Goal: Task Accomplishment & Management: Manage account settings

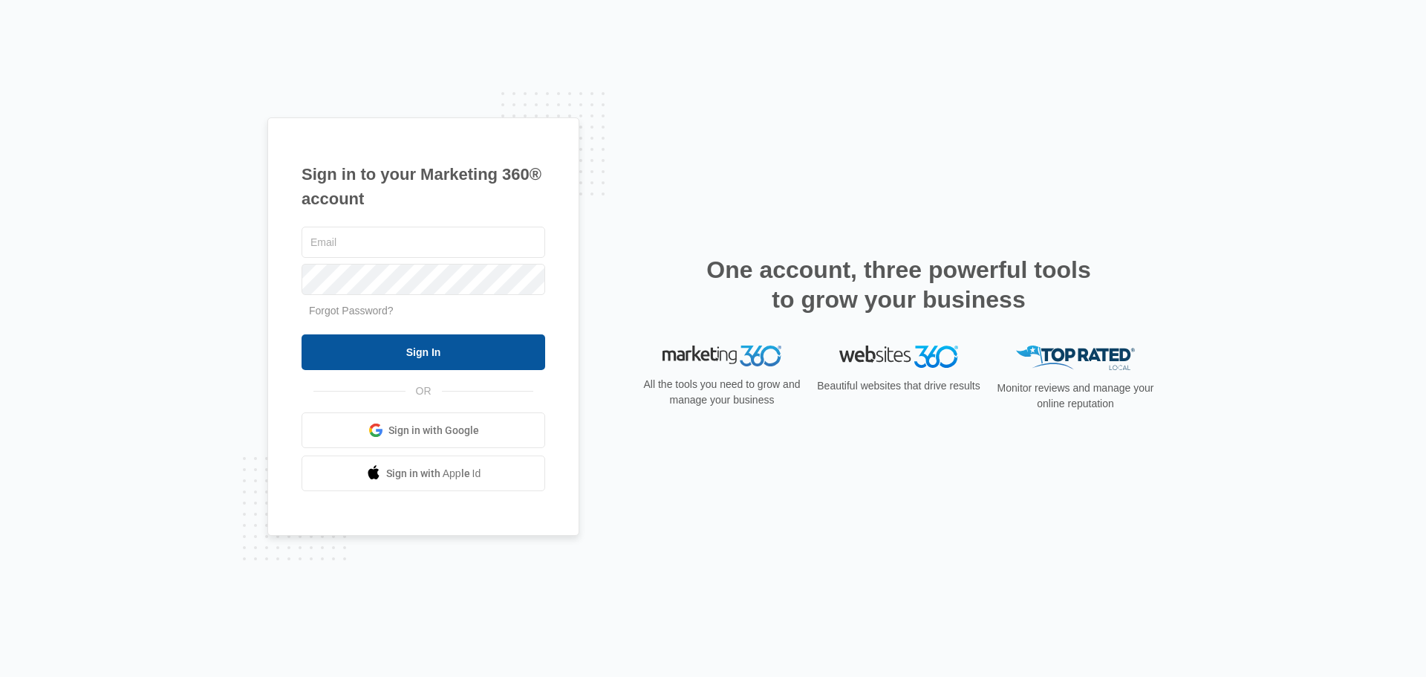
type input "ryan@chemsourcedirect.com"
click at [408, 355] on input "Sign In" at bounding box center [424, 352] width 244 height 36
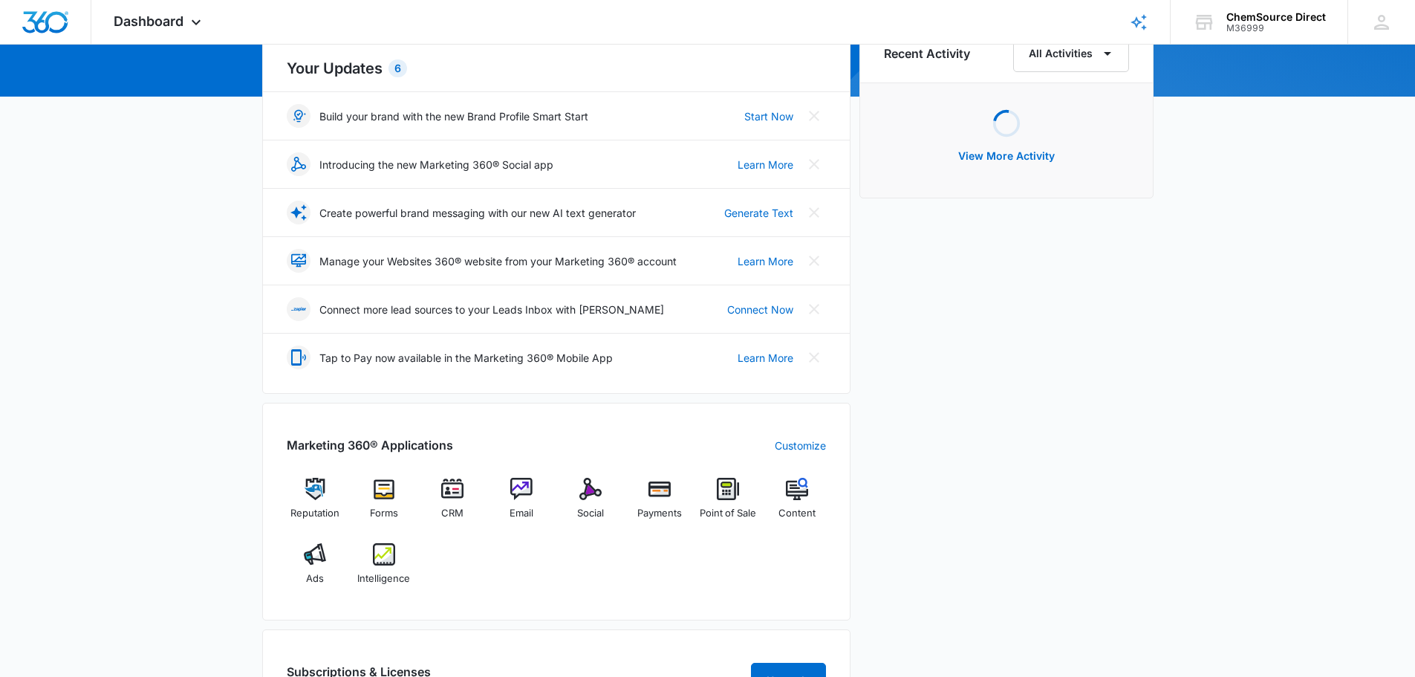
scroll to position [223, 0]
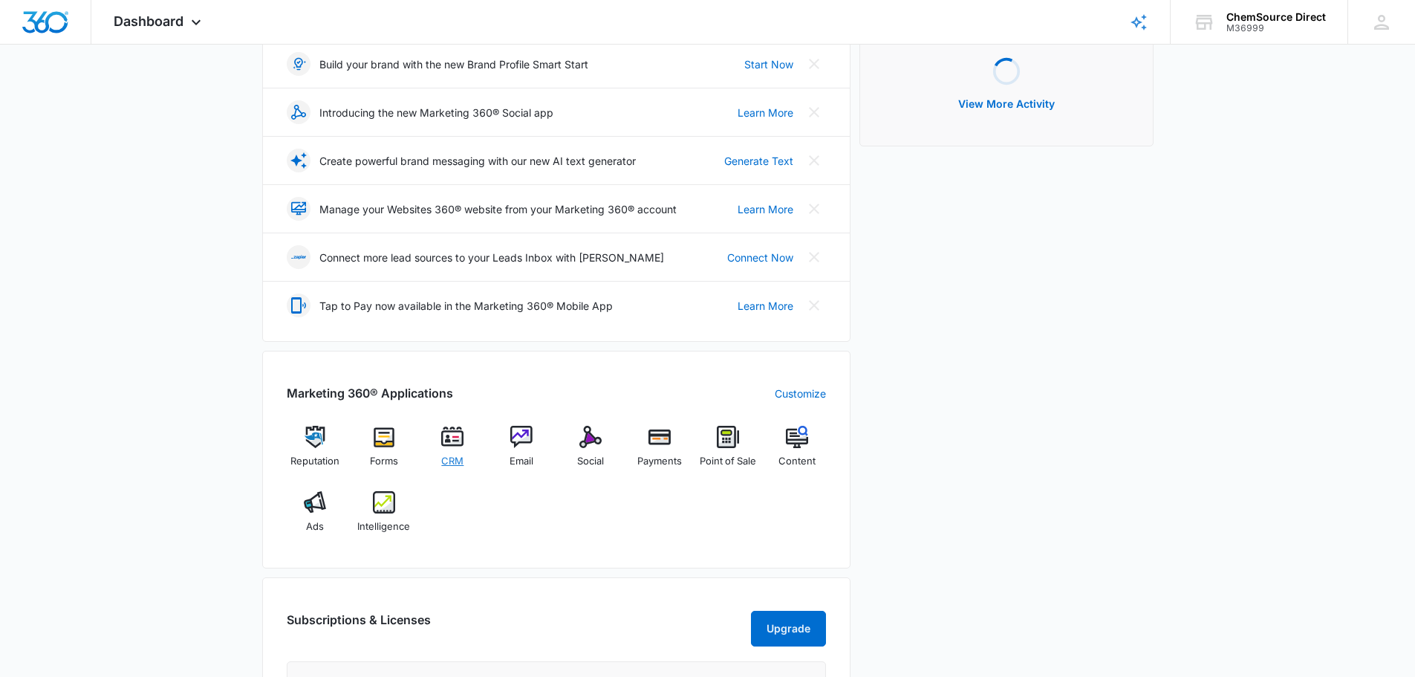
click at [461, 447] on img at bounding box center [452, 437] width 22 height 22
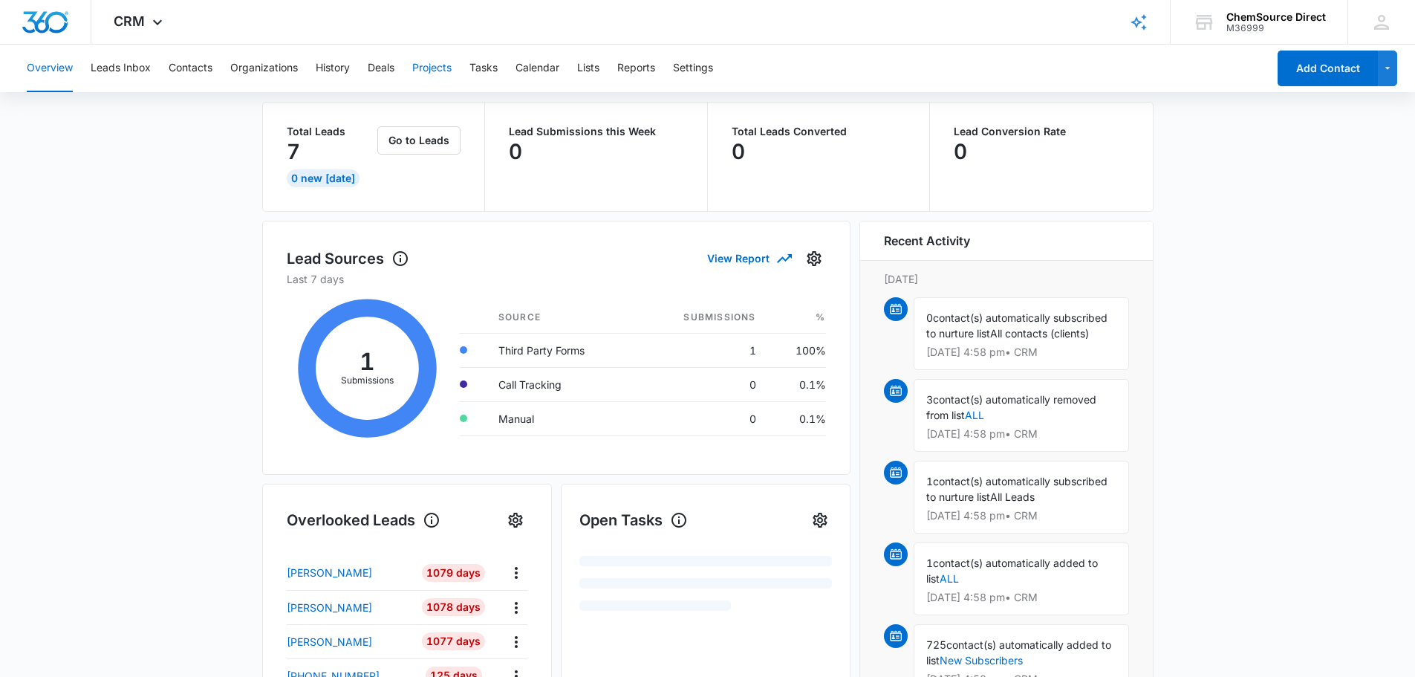
scroll to position [74, 0]
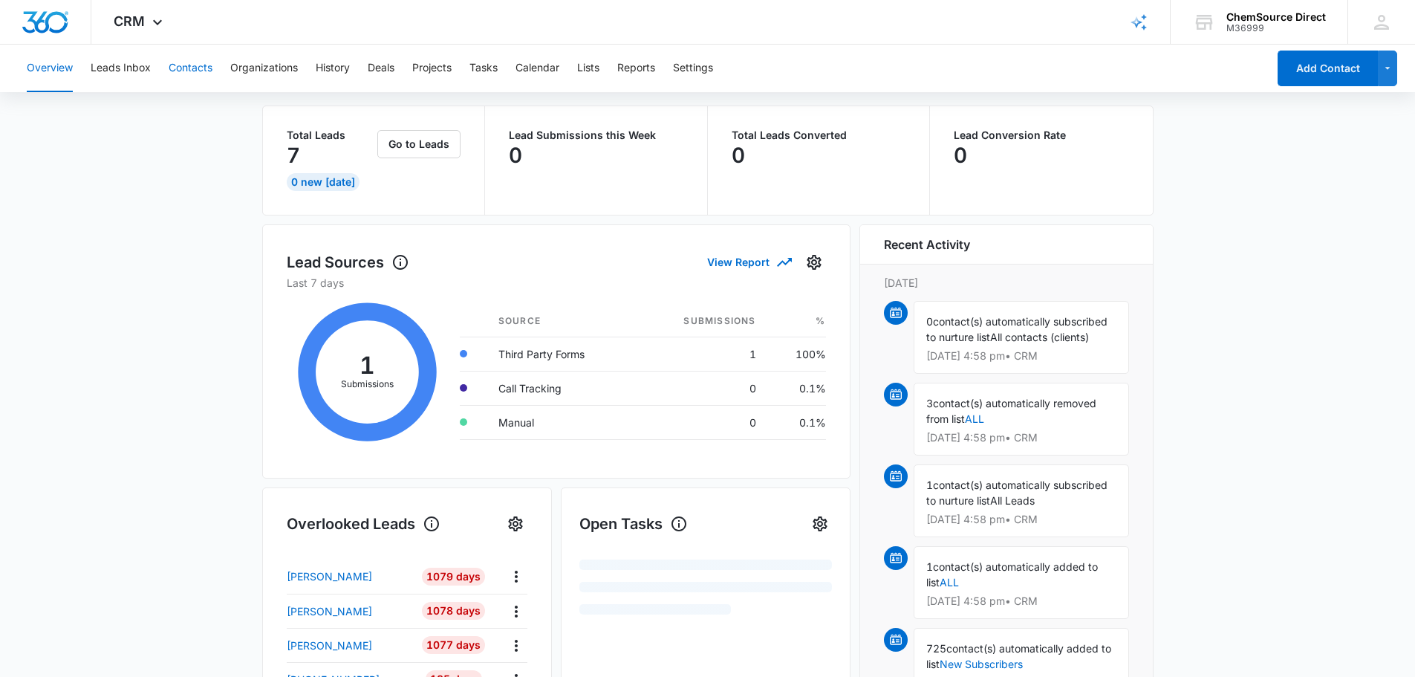
click at [184, 73] on button "Contacts" at bounding box center [191, 69] width 44 height 48
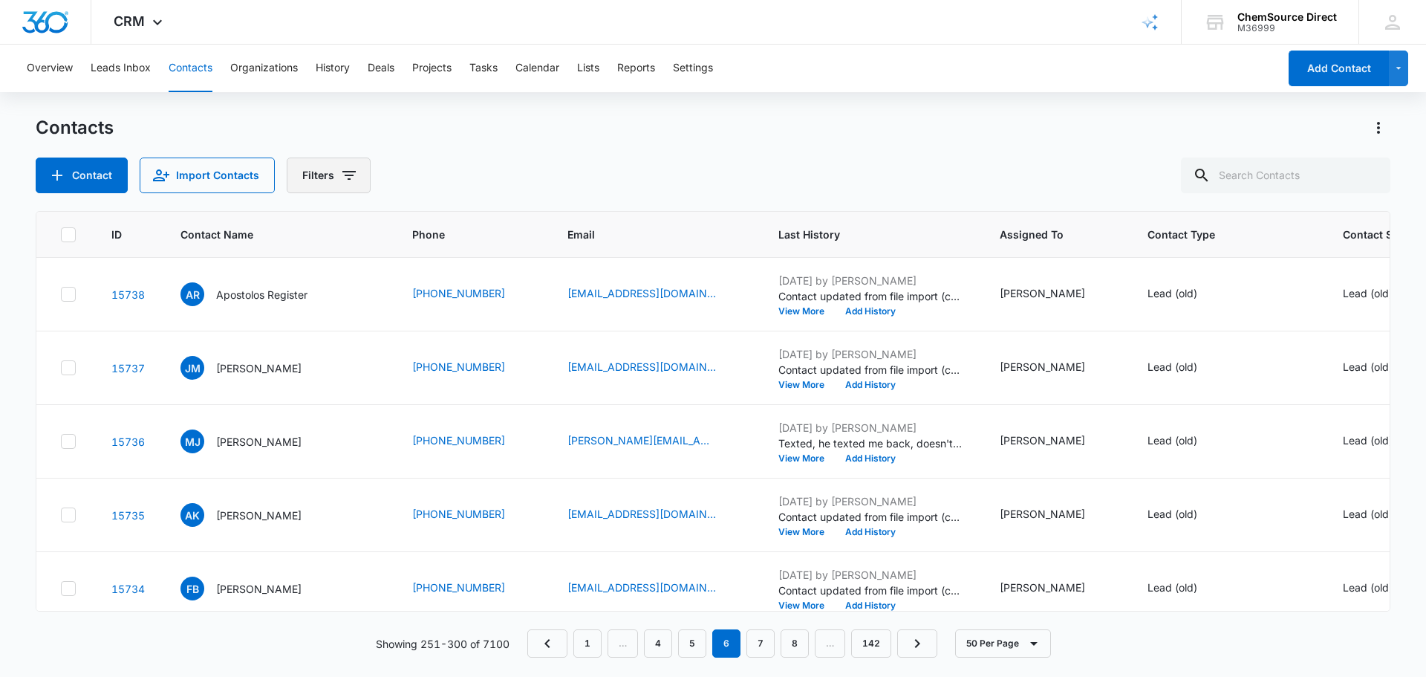
click at [341, 173] on icon "Filters" at bounding box center [349, 175] width 18 height 18
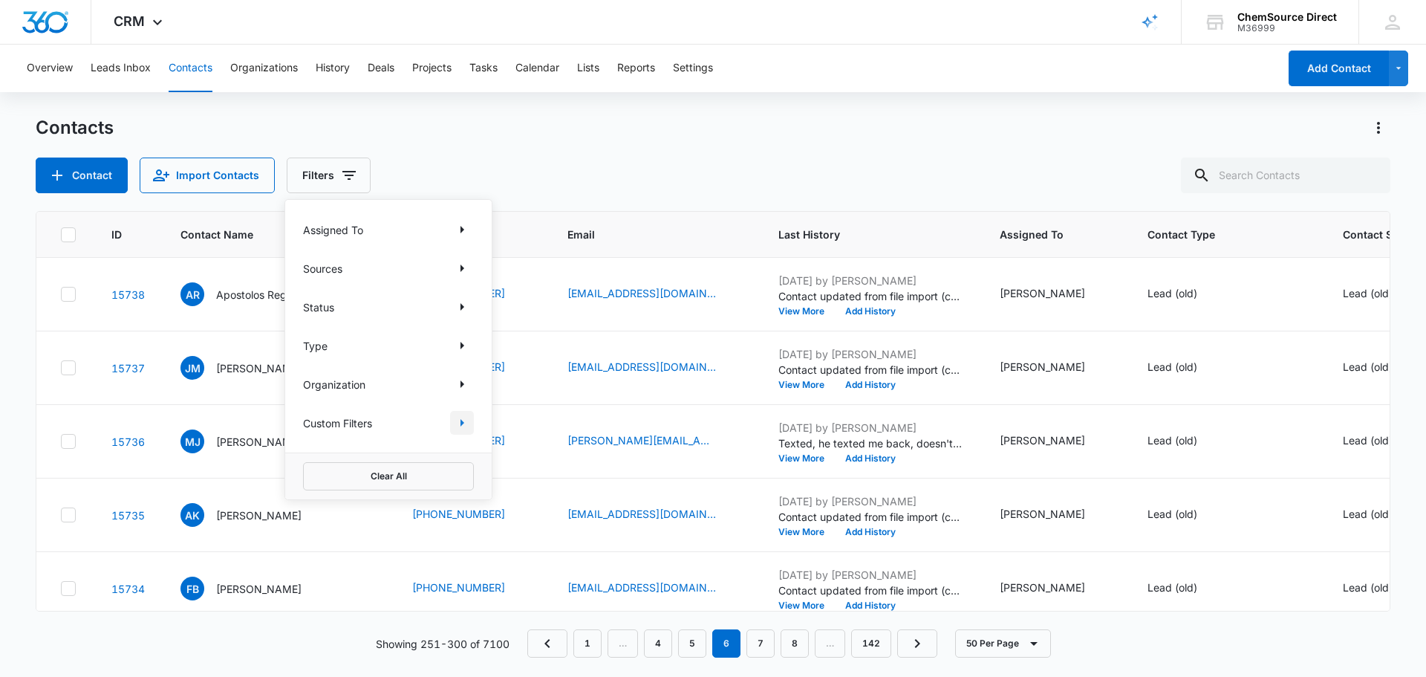
click at [464, 420] on icon "Show Custom Filters filters" at bounding box center [462, 423] width 18 height 18
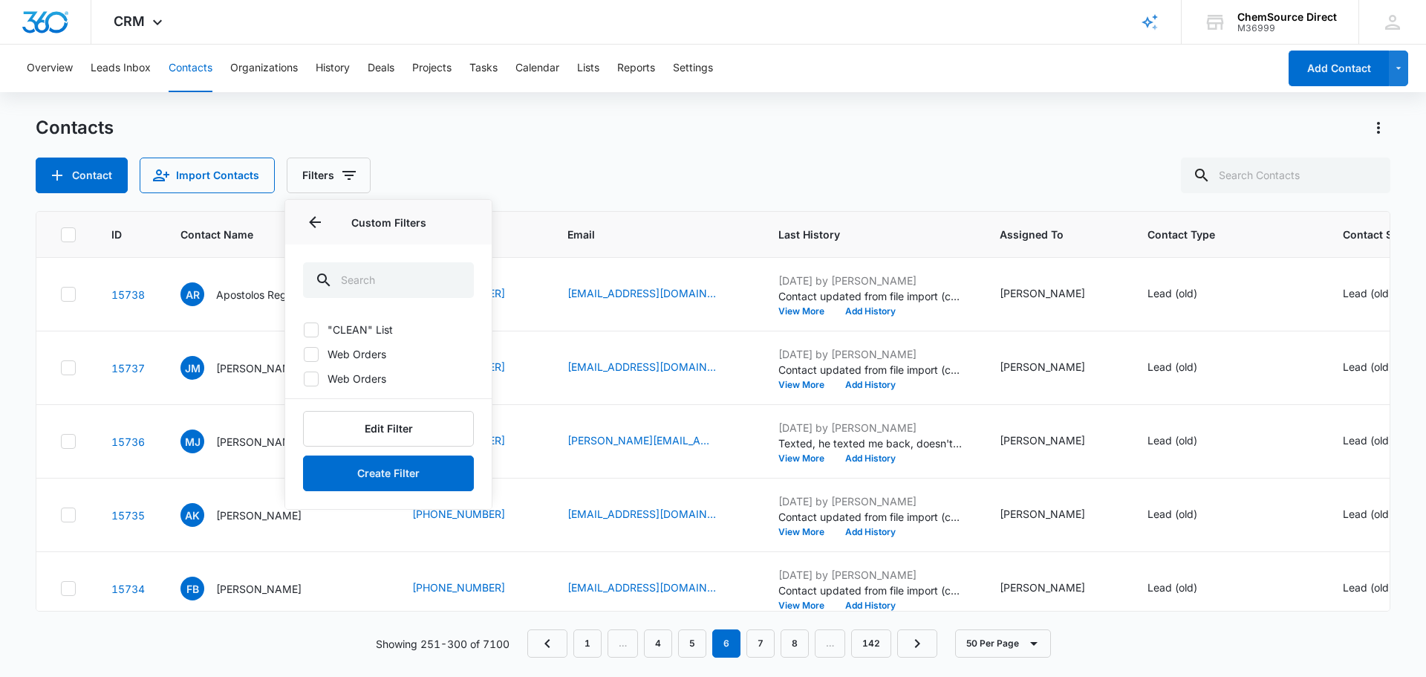
click at [311, 323] on icon at bounding box center [311, 329] width 13 height 13
click at [304, 329] on input ""CLEAN" List" at bounding box center [303, 329] width 1 height 1
checkbox input "true"
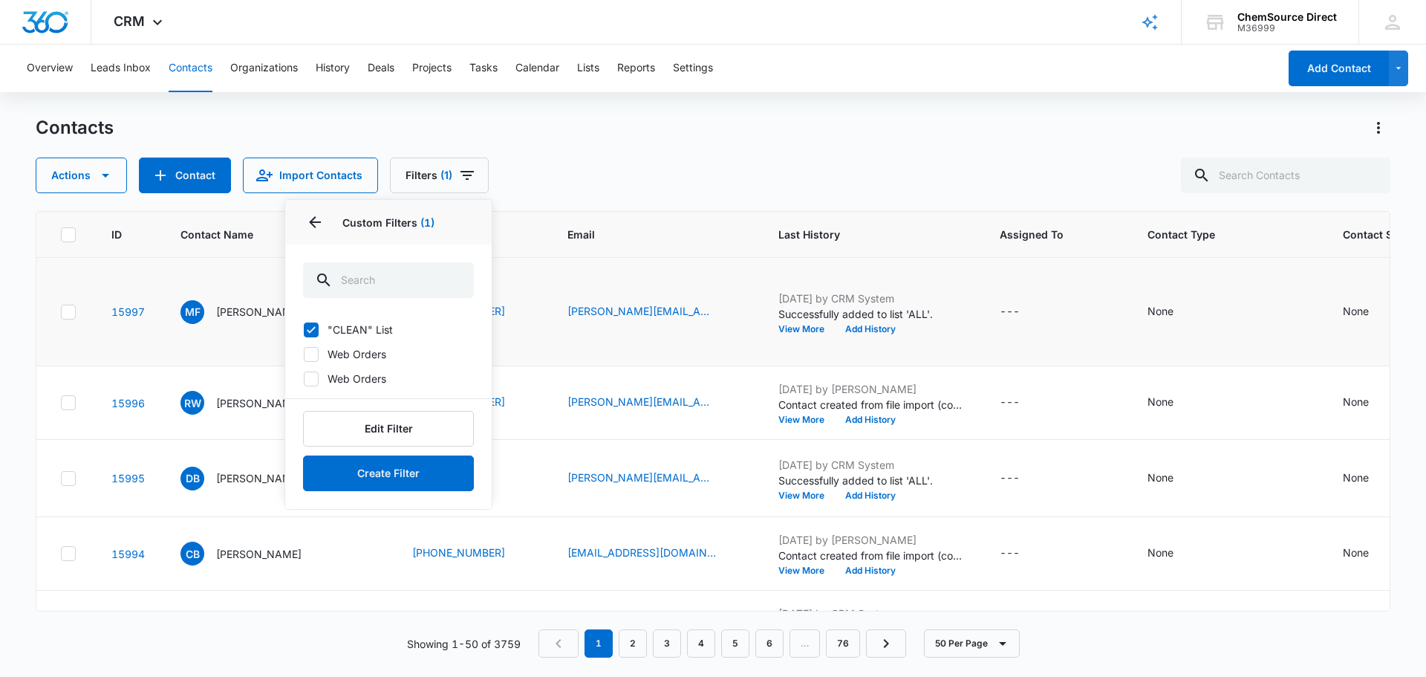
click at [615, 366] on td "matthew.foster@vbschools.com" at bounding box center [655, 312] width 211 height 108
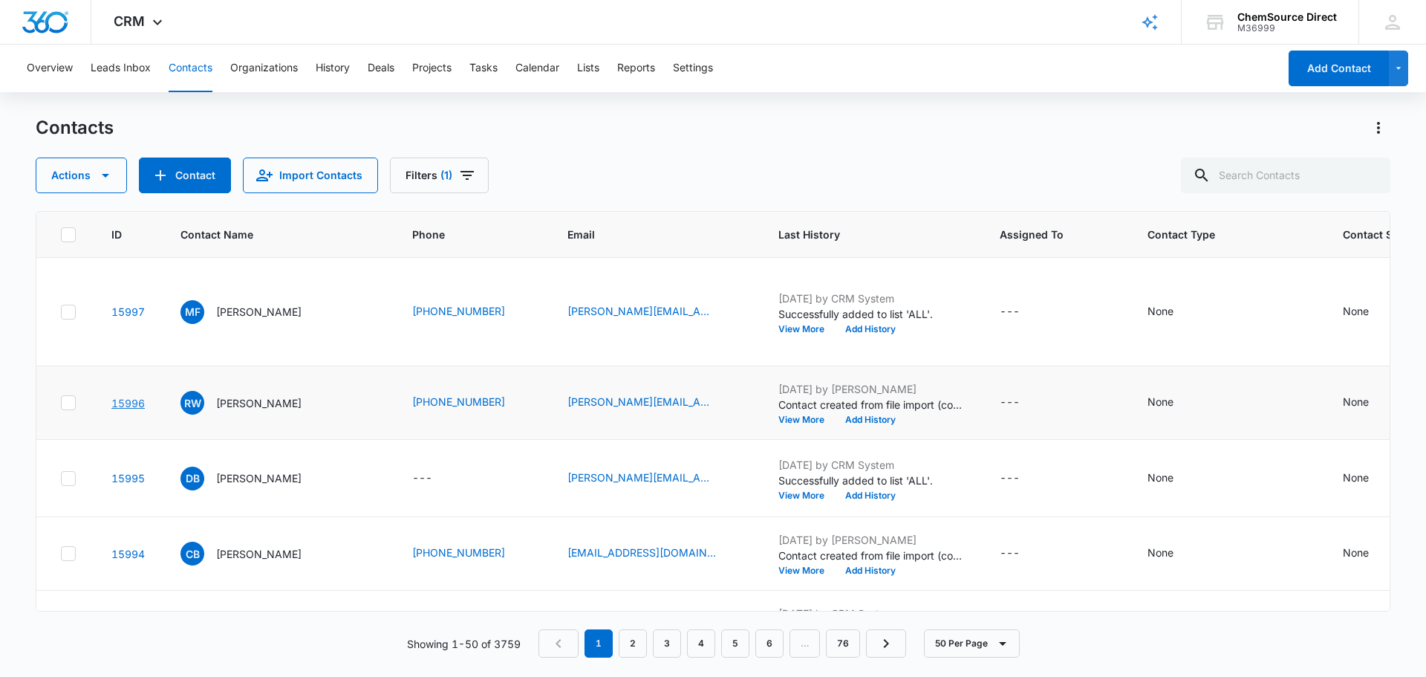
click at [137, 409] on link "15996" at bounding box center [127, 403] width 33 height 13
click at [70, 409] on icon at bounding box center [68, 402] width 13 height 13
click at [61, 403] on input "checkbox" at bounding box center [60, 403] width 1 height 1
click at [99, 167] on icon "button" at bounding box center [106, 175] width 18 height 18
click at [72, 317] on div "Export Duplicate Assign Type Assign Status Delete Manage by Filters" at bounding box center [117, 294] width 163 height 191
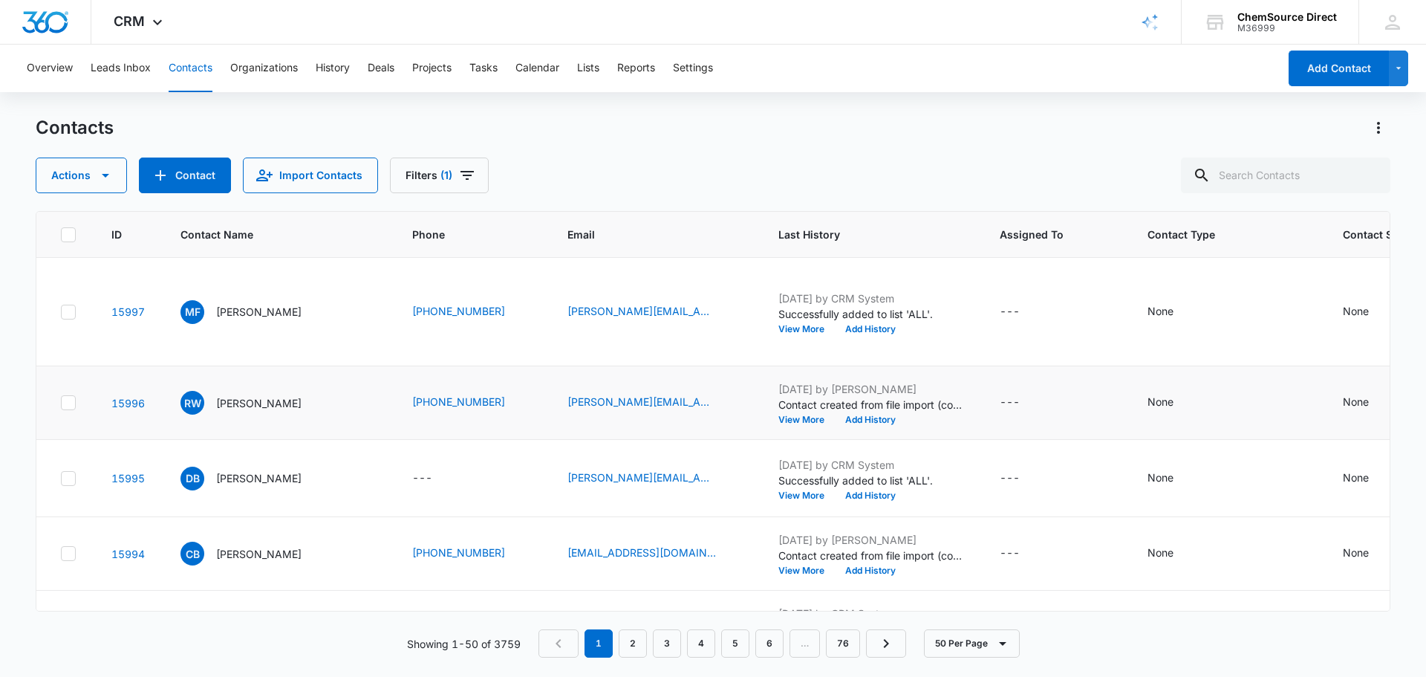
click at [71, 409] on icon at bounding box center [68, 402] width 13 height 13
click at [61, 403] on input "checkbox" at bounding box center [60, 403] width 1 height 1
click at [103, 173] on icon "button" at bounding box center [106, 175] width 18 height 18
click at [66, 316] on div "Delete" at bounding box center [108, 312] width 108 height 10
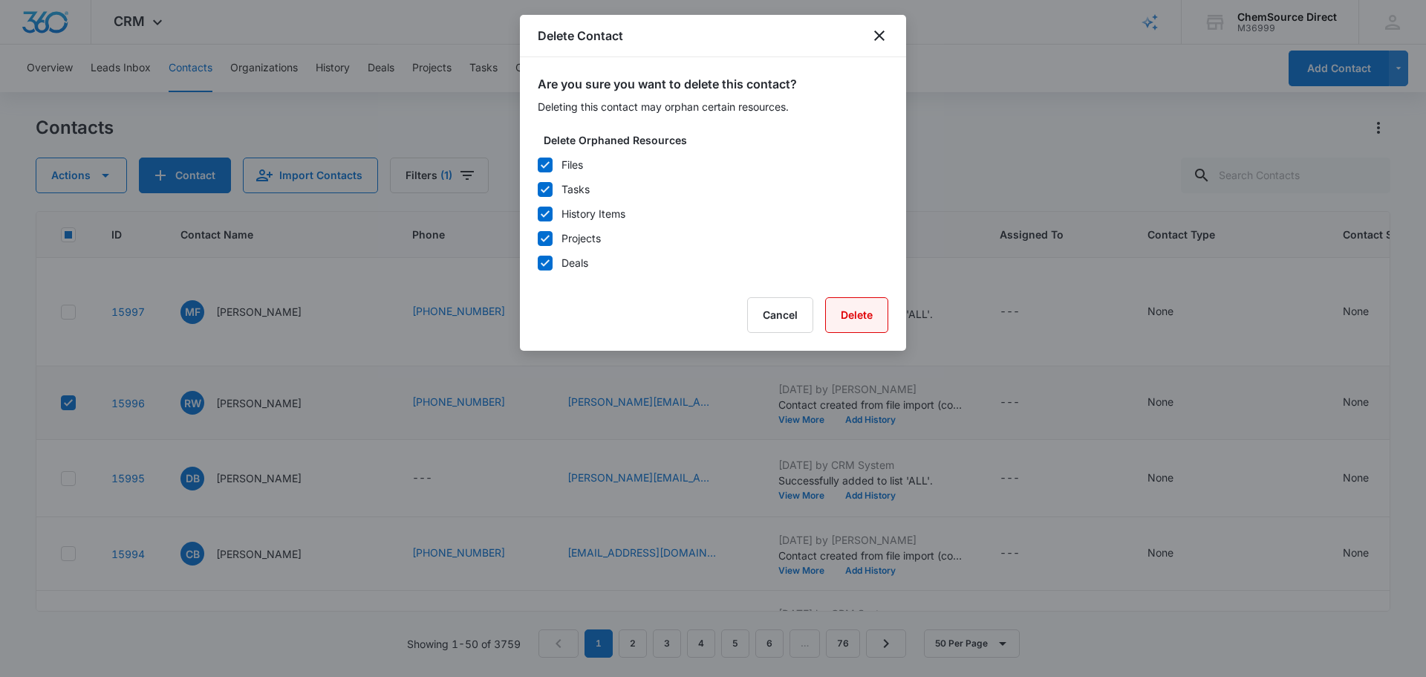
click at [868, 314] on button "Delete" at bounding box center [856, 315] width 63 height 36
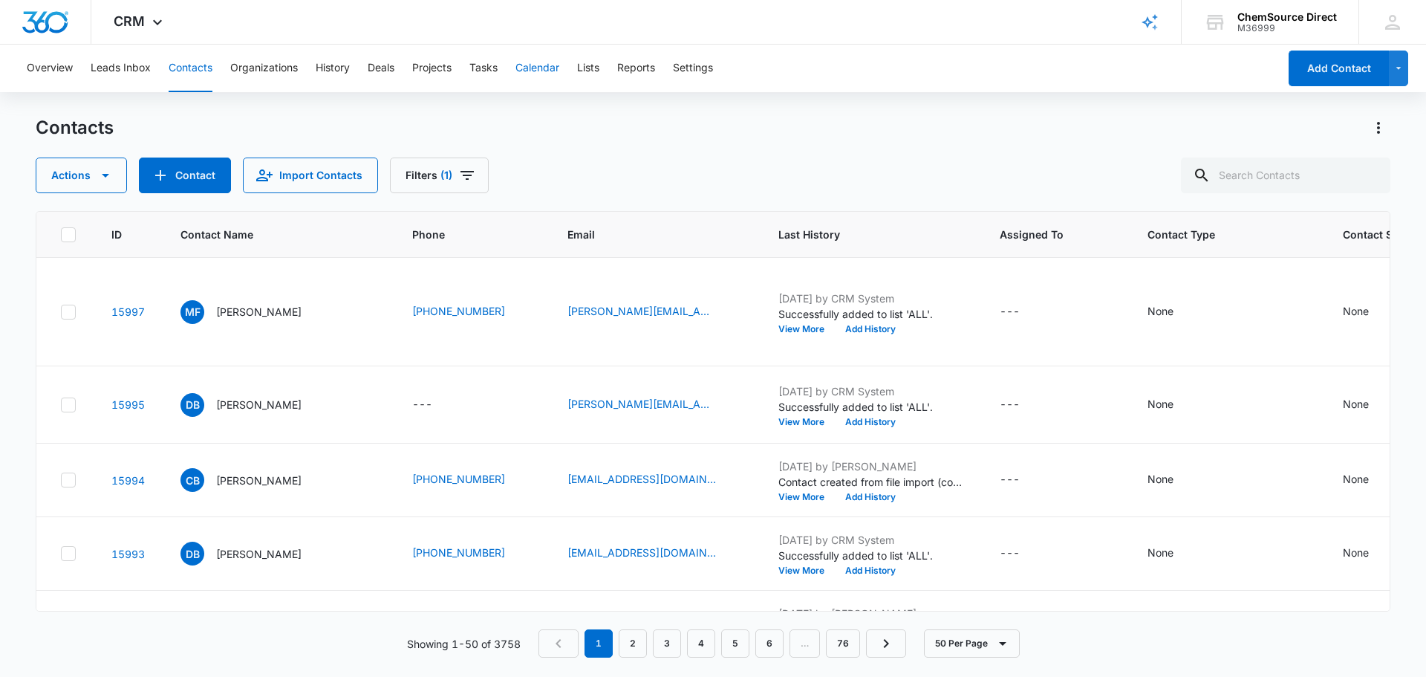
click at [548, 64] on button "Calendar" at bounding box center [538, 69] width 44 height 48
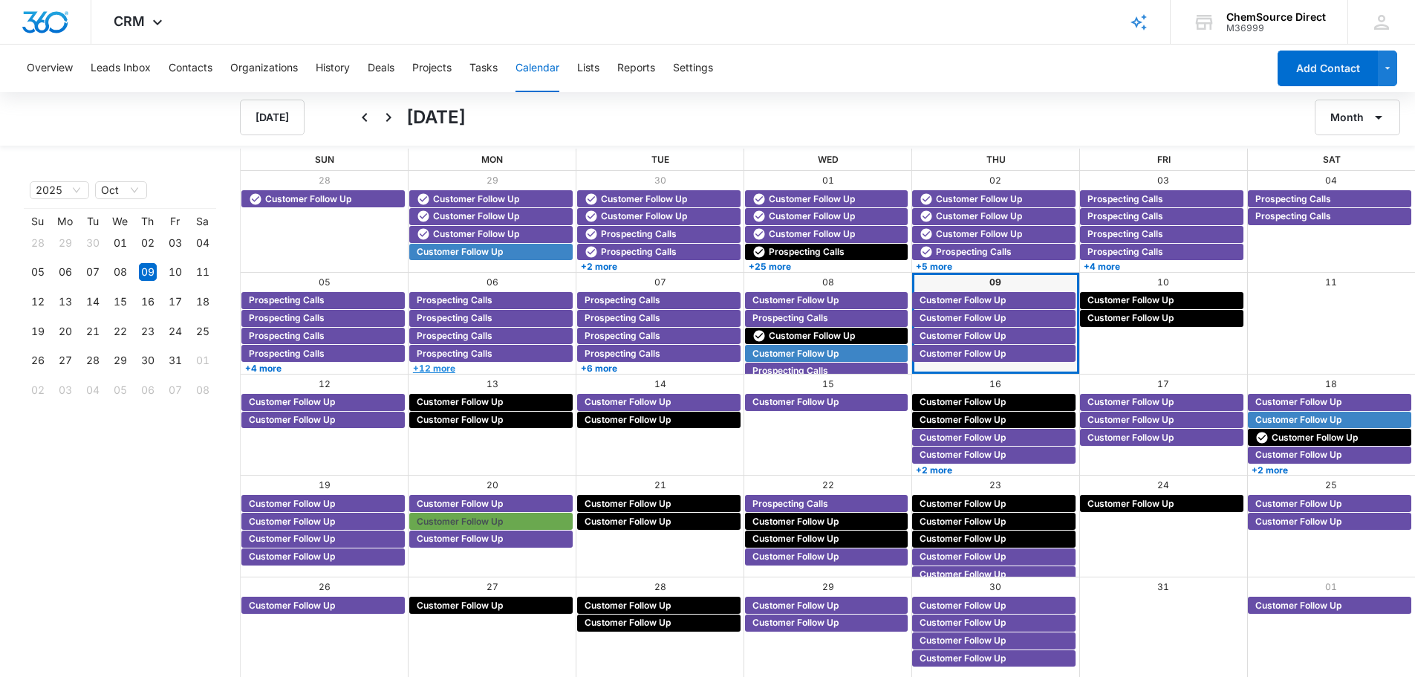
click at [464, 367] on link "+12 more" at bounding box center [490, 368] width 163 height 11
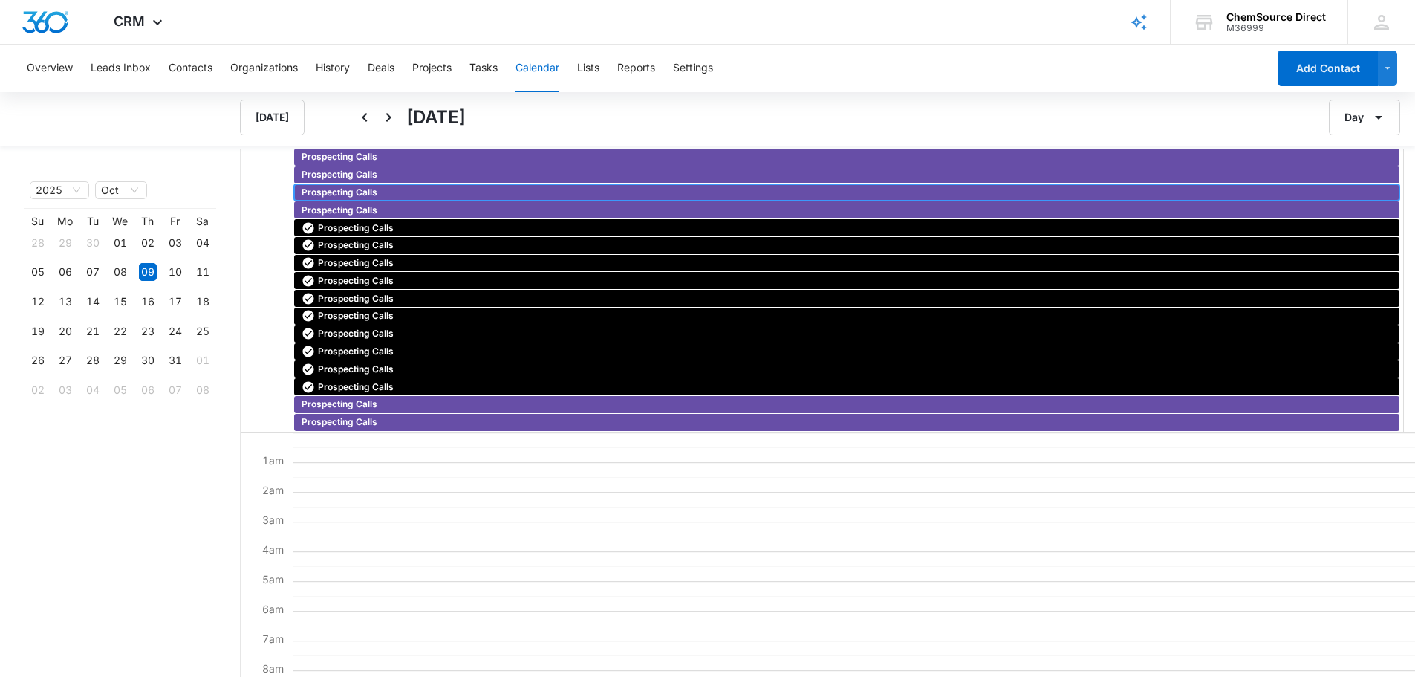
click at [425, 184] on div "Prospecting Calls" at bounding box center [846, 192] width 1105 height 17
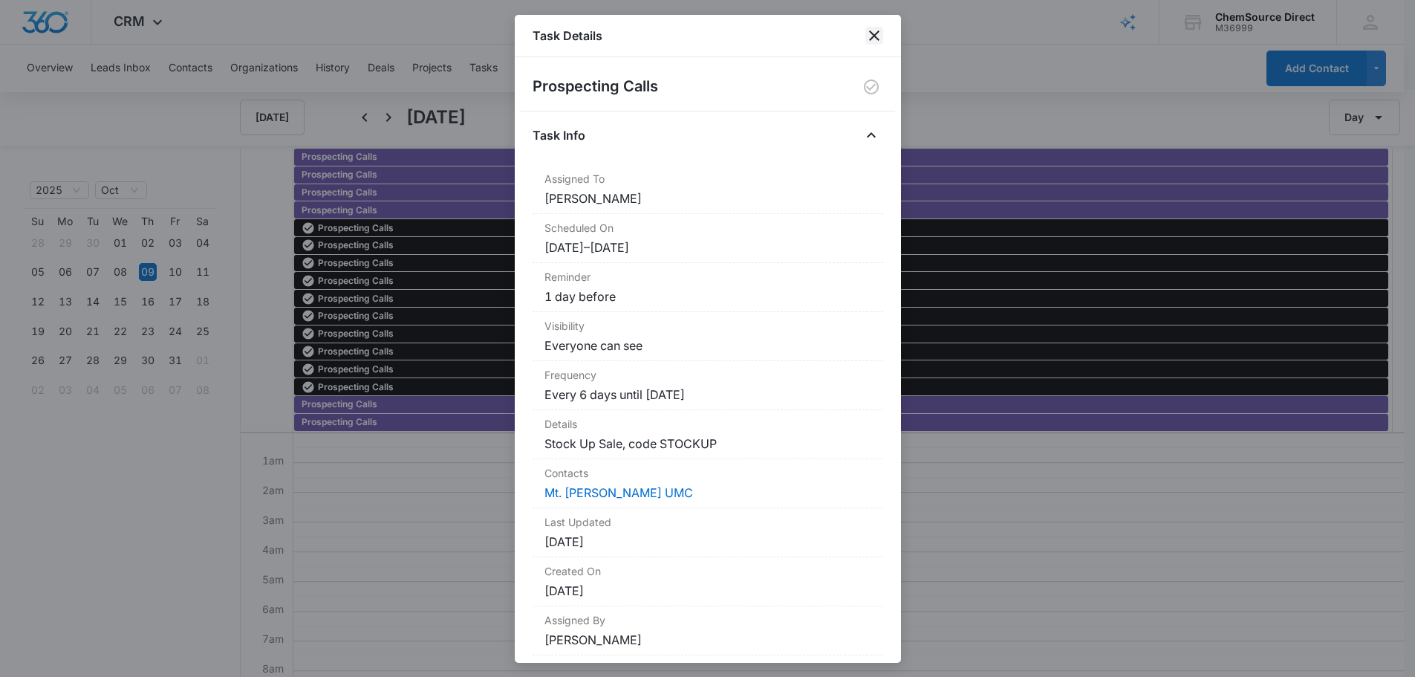
click at [875, 38] on icon "close" at bounding box center [875, 36] width 18 height 18
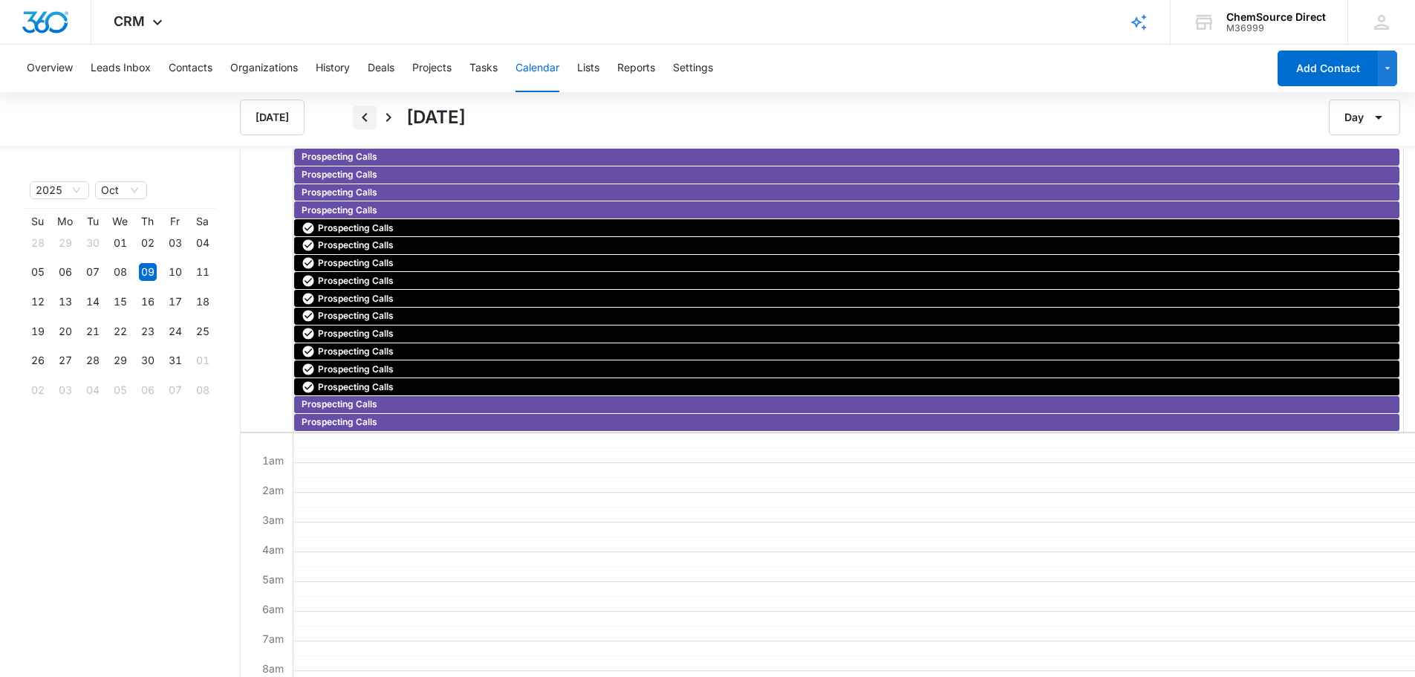
click at [366, 114] on icon "Back" at bounding box center [364, 117] width 5 height 9
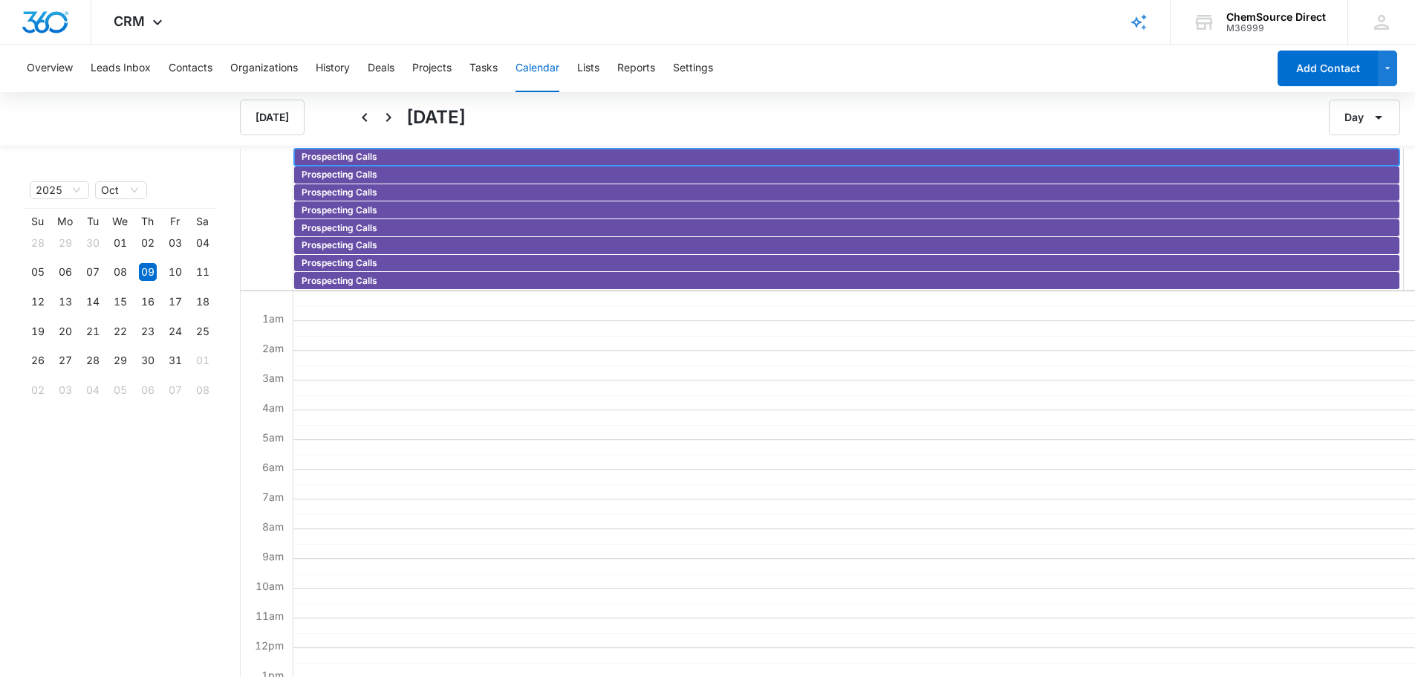
click at [352, 159] on span "Prospecting Calls" at bounding box center [340, 156] width 76 height 13
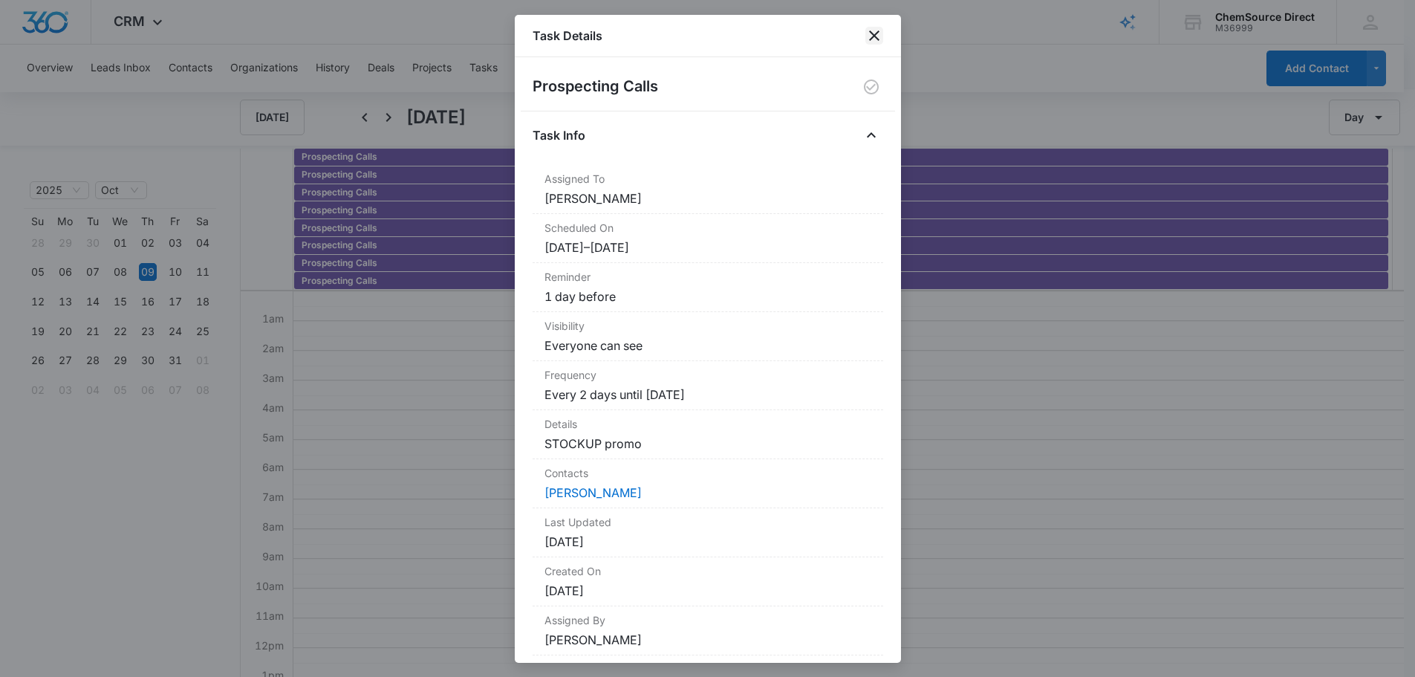
click at [874, 36] on icon "close" at bounding box center [874, 35] width 10 height 10
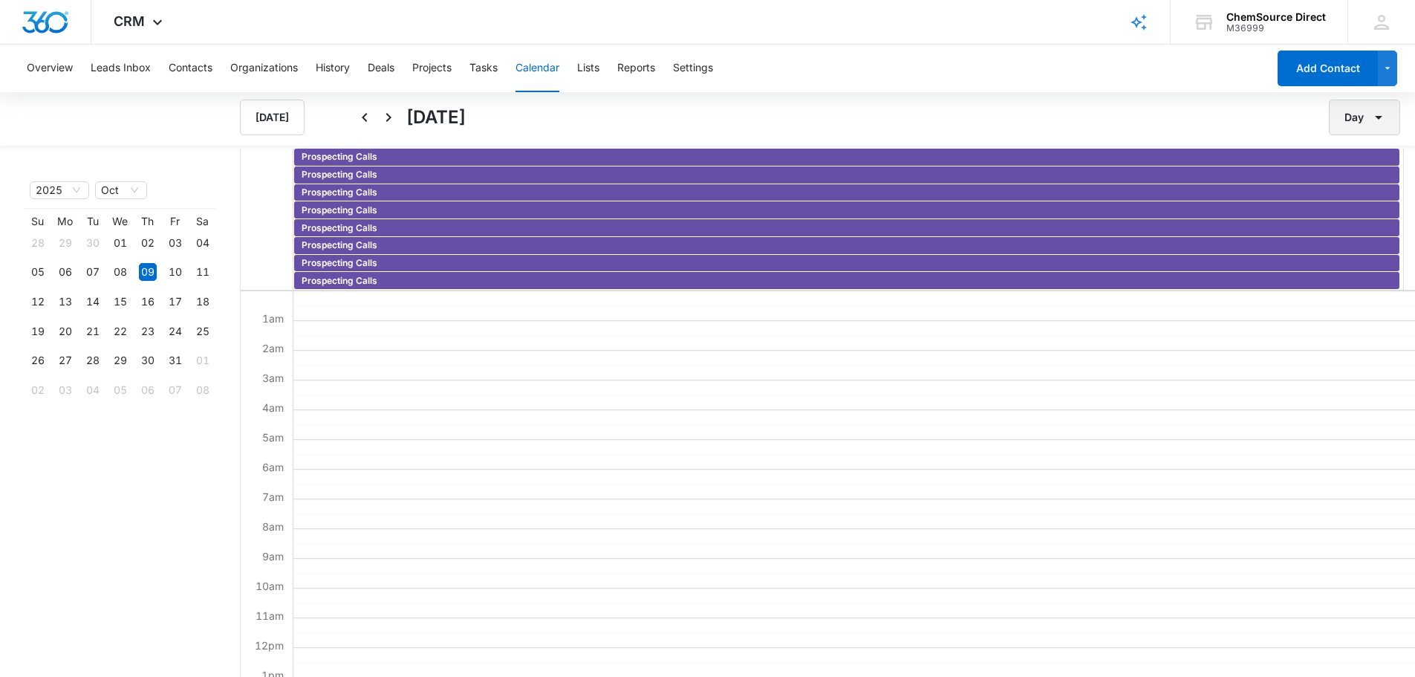
click at [1370, 123] on icon "button" at bounding box center [1379, 117] width 18 height 18
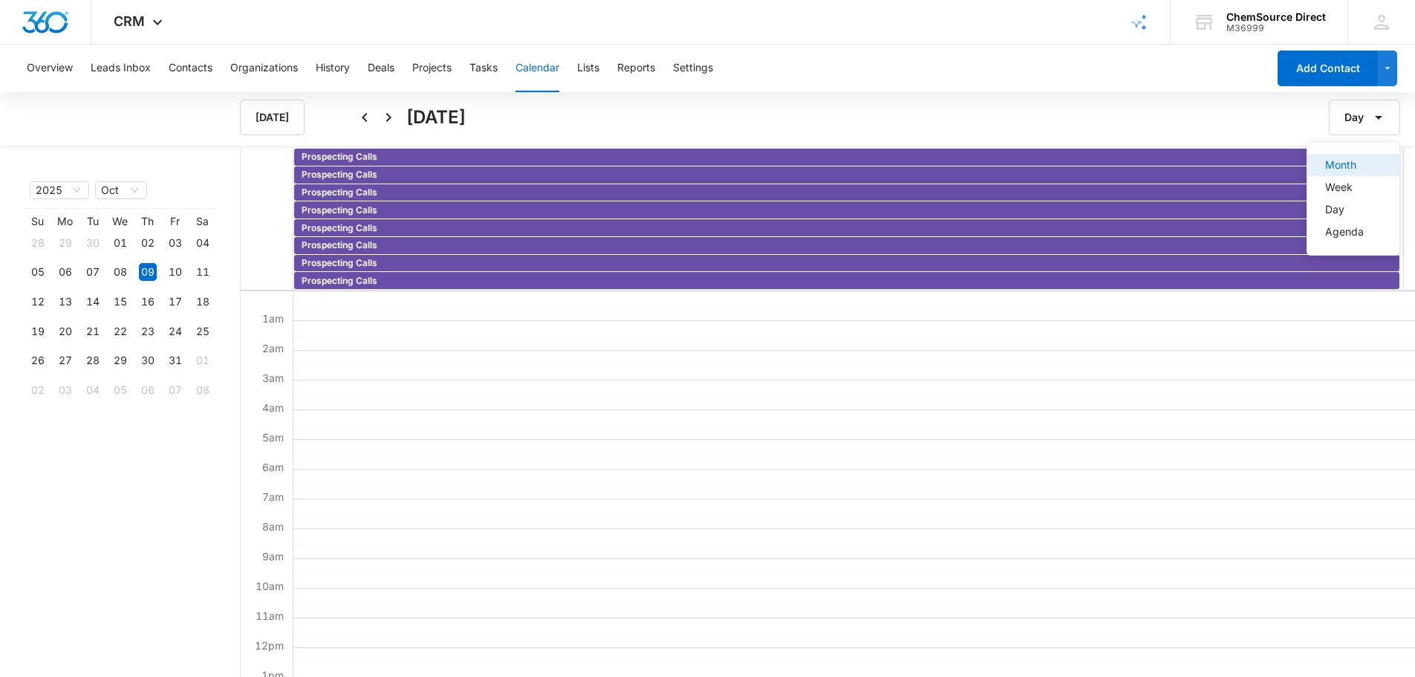
click at [1346, 163] on div "Month" at bounding box center [1344, 165] width 39 height 10
